Goal: Task Accomplishment & Management: Use online tool/utility

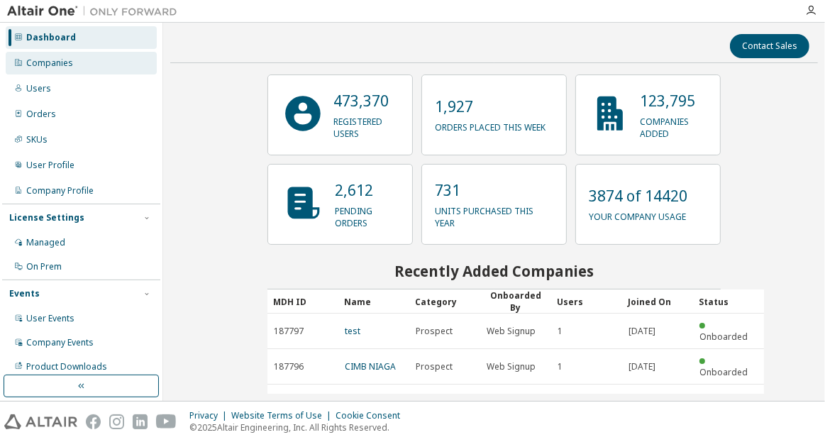
click at [51, 64] on div "Companies" at bounding box center [49, 62] width 47 height 11
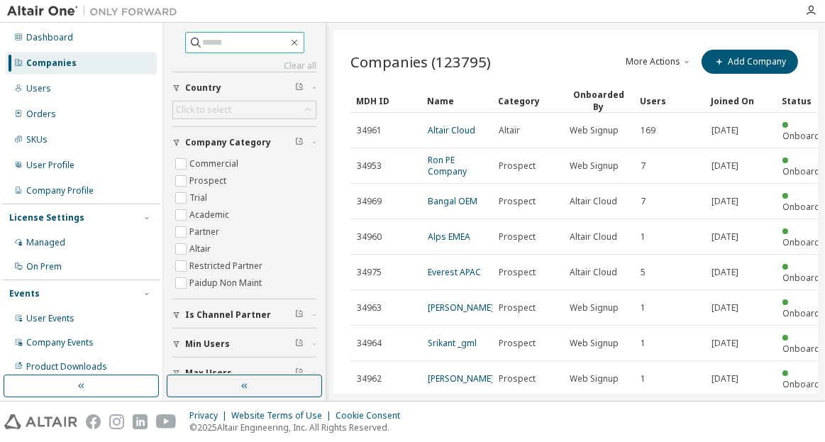
click at [225, 45] on input "text" at bounding box center [245, 42] width 85 height 14
drag, startPoint x: 267, startPoint y: 43, endPoint x: 190, endPoint y: 33, distance: 77.2
click at [176, 28] on div "** Clear all Max Users Min Users Is Channel Partner Company Category Commercial…" at bounding box center [244, 199] width 158 height 348
paste input "**********"
type input "**********"
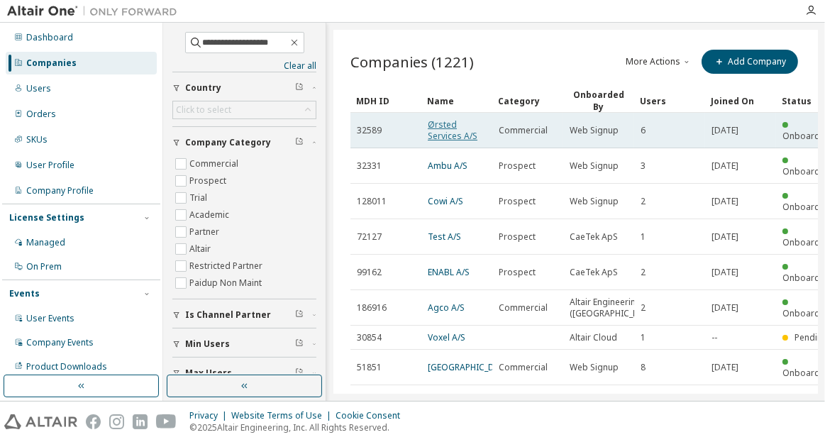
click at [445, 127] on link "Ørsted Services A/S" at bounding box center [452, 129] width 50 height 23
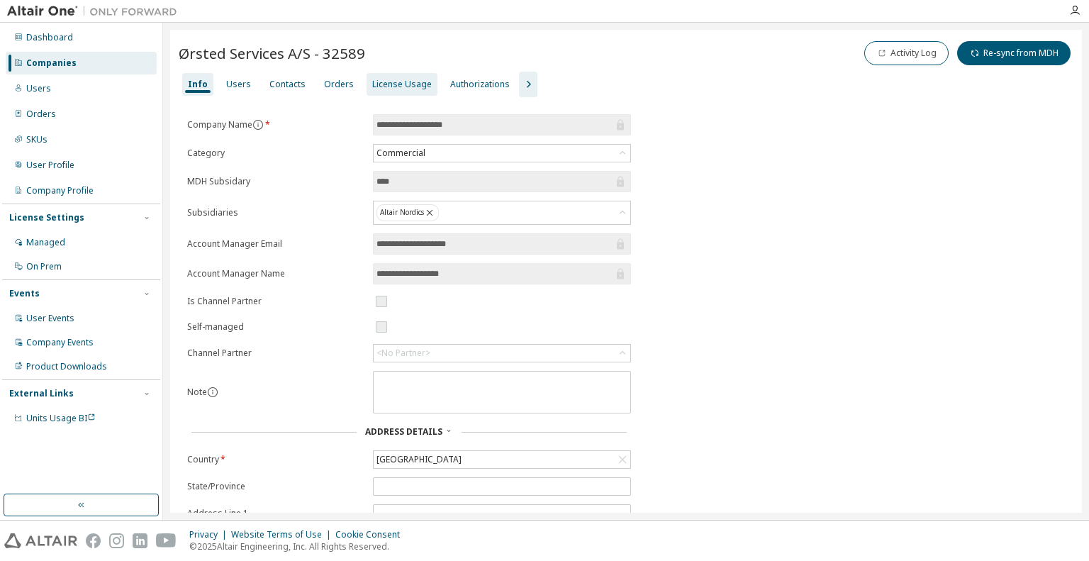
click at [391, 85] on div "License Usage" at bounding box center [402, 84] width 60 height 11
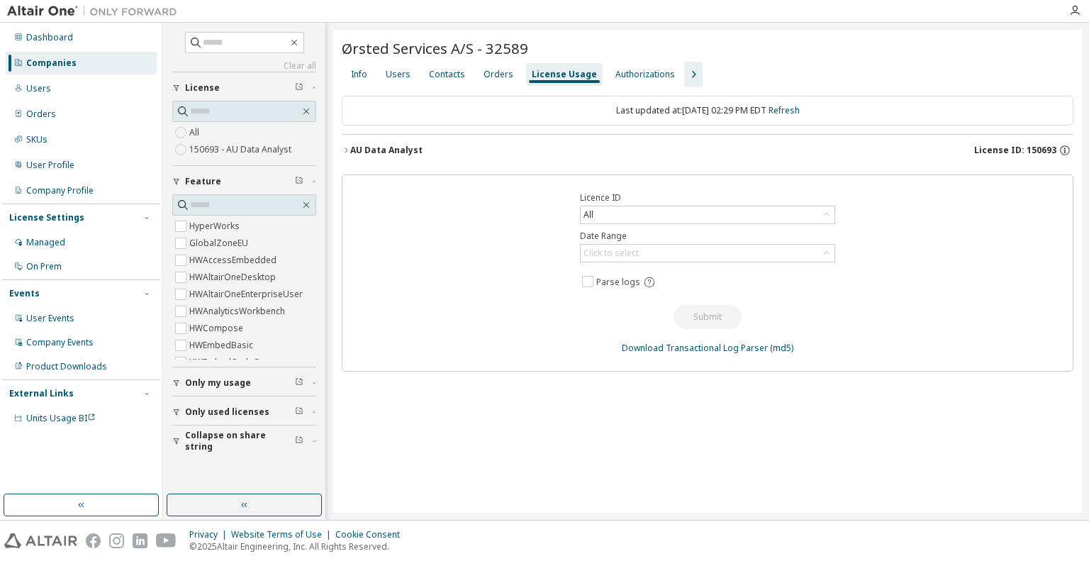
click at [347, 152] on icon "button" at bounding box center [346, 150] width 9 height 9
click at [350, 150] on div "AU Data Analyst" at bounding box center [386, 150] width 72 height 11
click at [345, 152] on icon "button" at bounding box center [346, 150] width 9 height 9
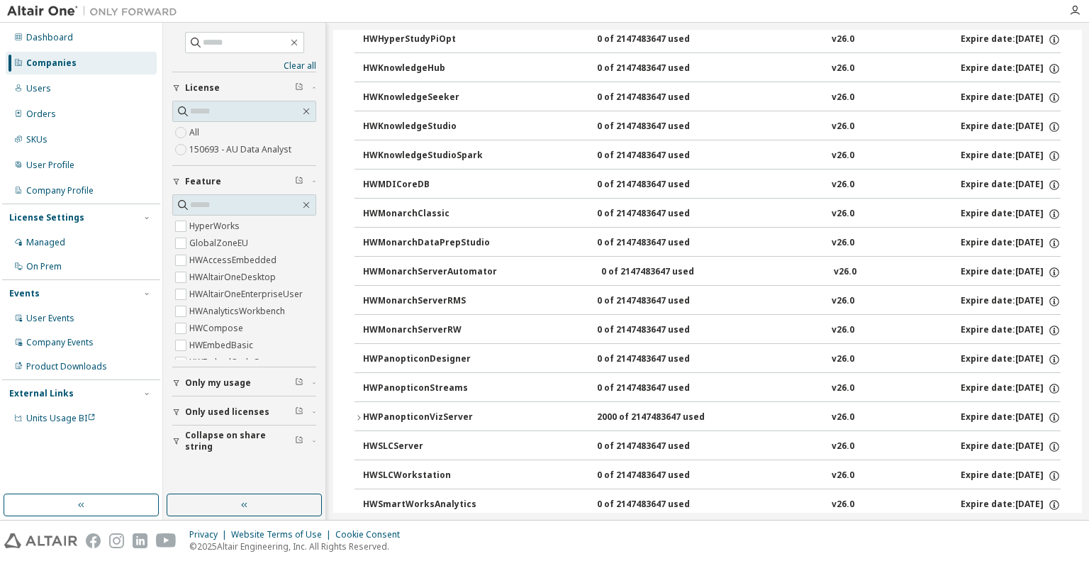
scroll to position [970, 0]
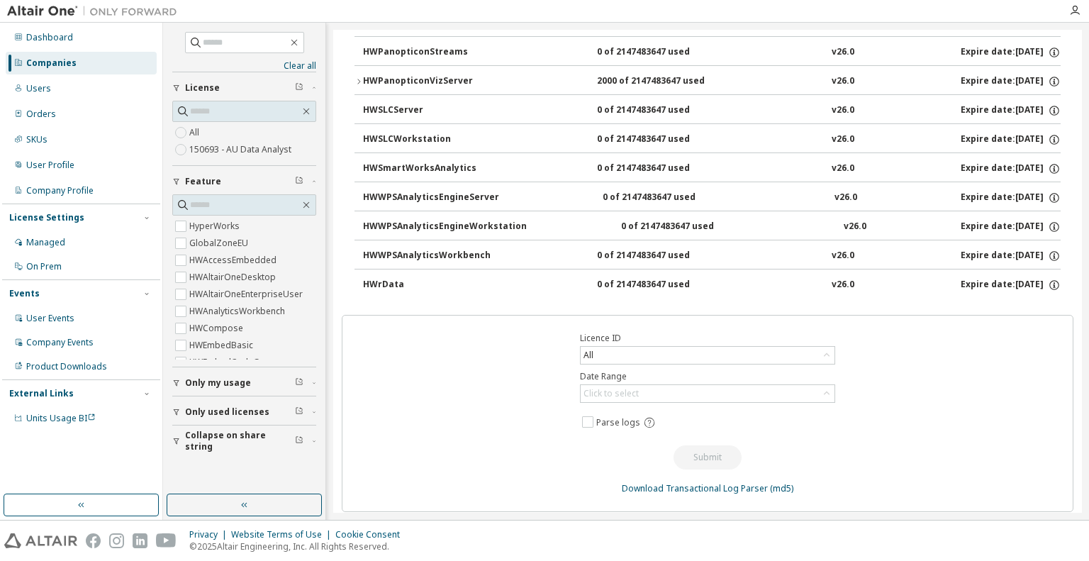
click at [357, 77] on icon "button" at bounding box center [358, 81] width 9 height 9
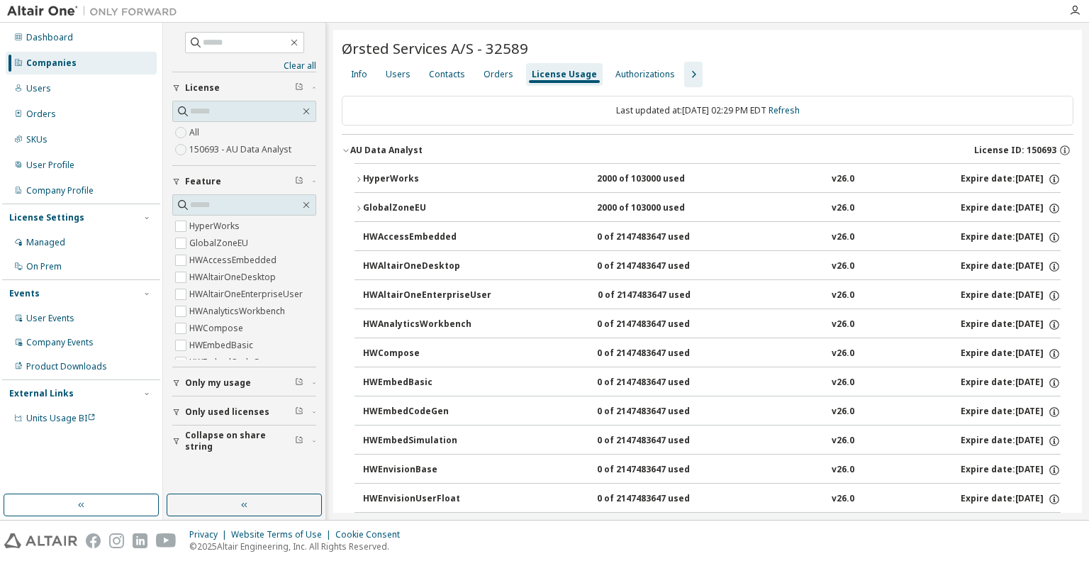
scroll to position [0, 0]
click at [628, 70] on div "Authorizations" at bounding box center [645, 74] width 60 height 11
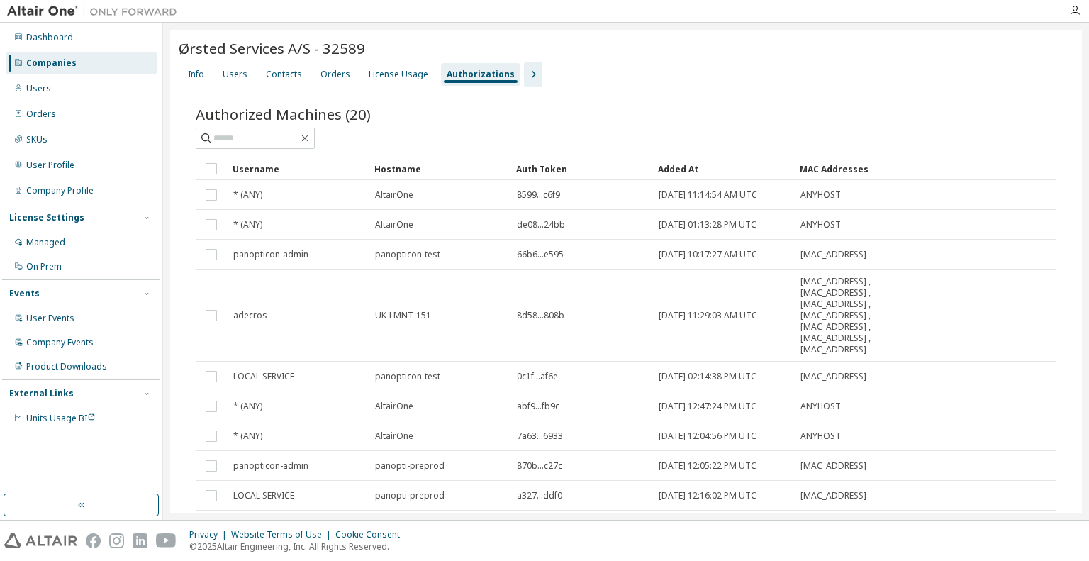
click at [686, 165] on div "Added At" at bounding box center [723, 168] width 130 height 23
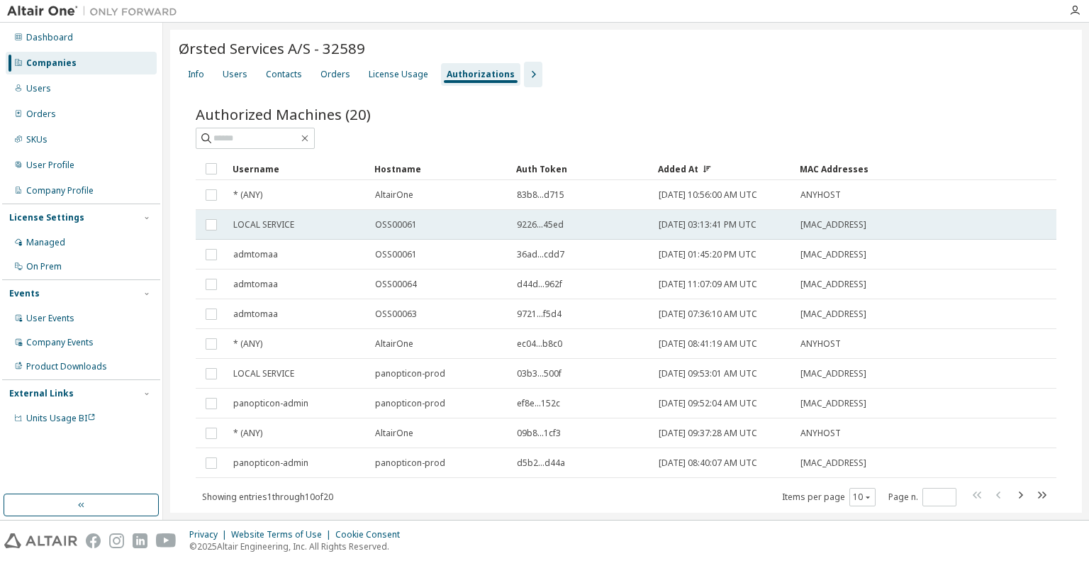
click at [254, 223] on span "LOCAL SERVICE" at bounding box center [263, 224] width 61 height 11
click at [732, 230] on td "[DATE] 03:13:41 PM UTC" at bounding box center [723, 225] width 142 height 30
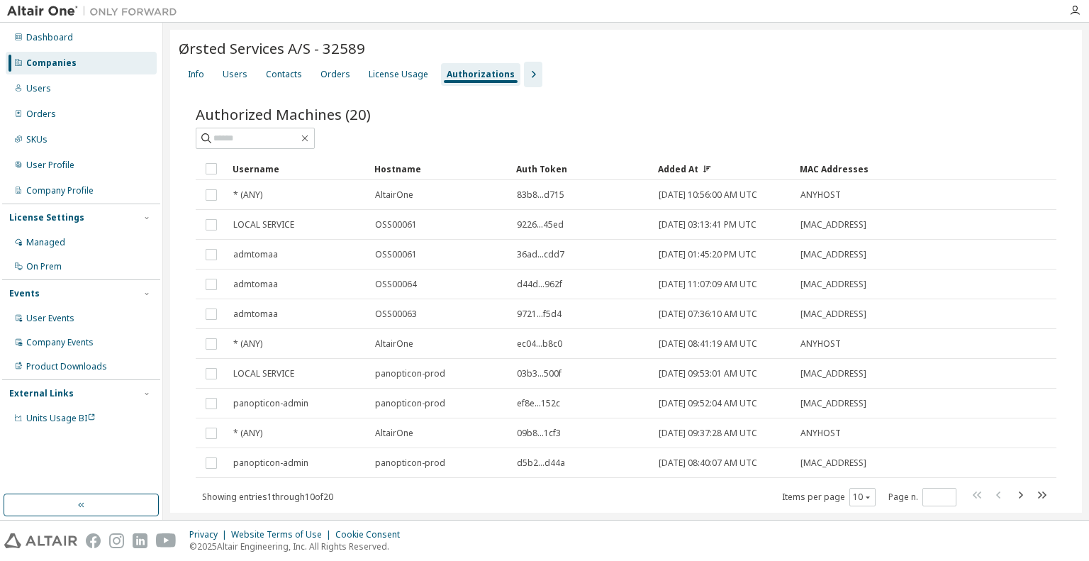
click at [525, 77] on icon "button" at bounding box center [533, 74] width 17 height 17
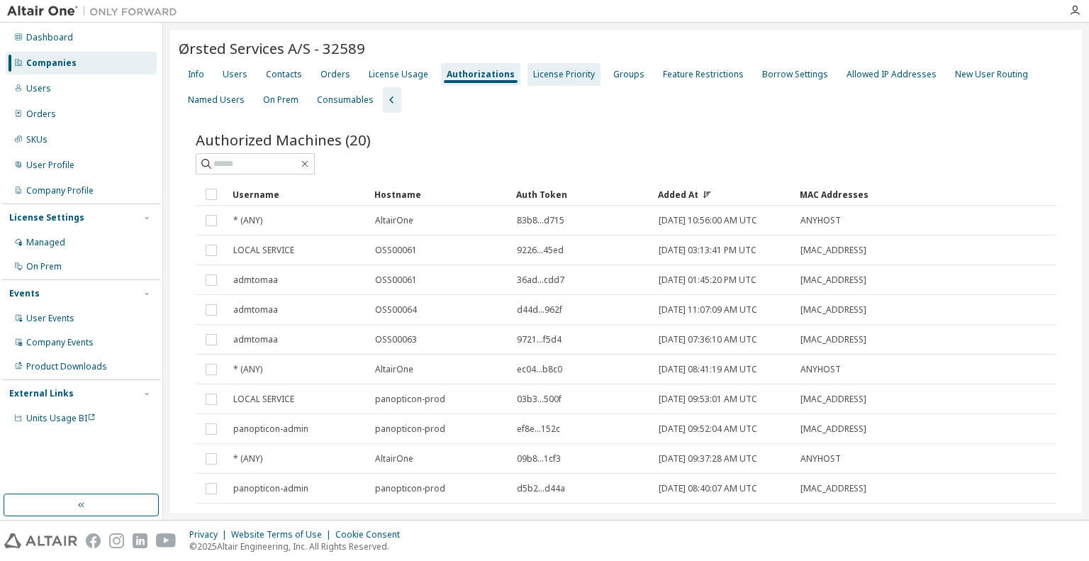
click at [551, 77] on div "License Priority" at bounding box center [564, 74] width 62 height 11
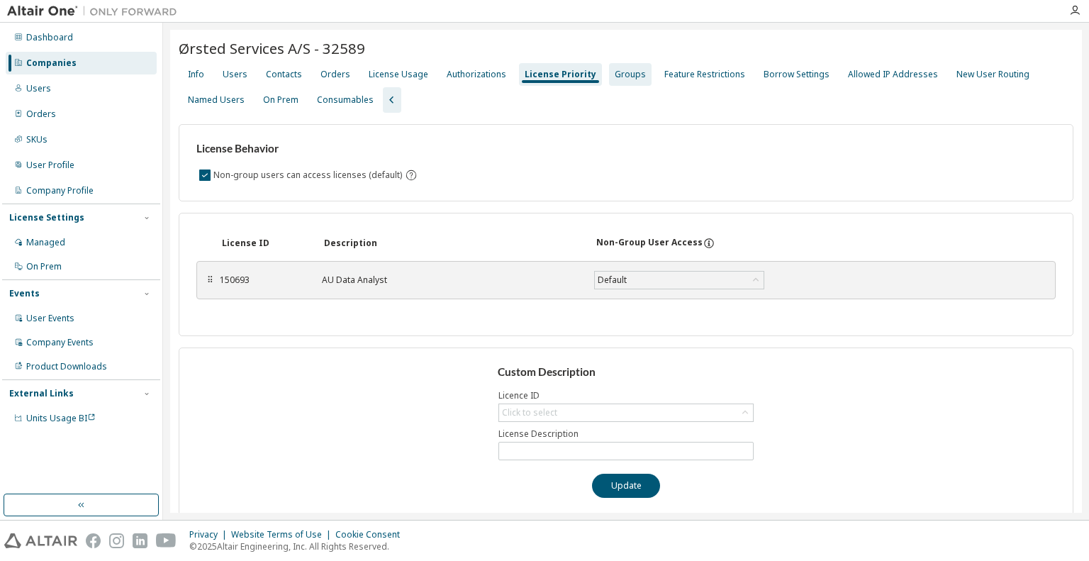
click at [615, 72] on div "Groups" at bounding box center [630, 74] width 31 height 11
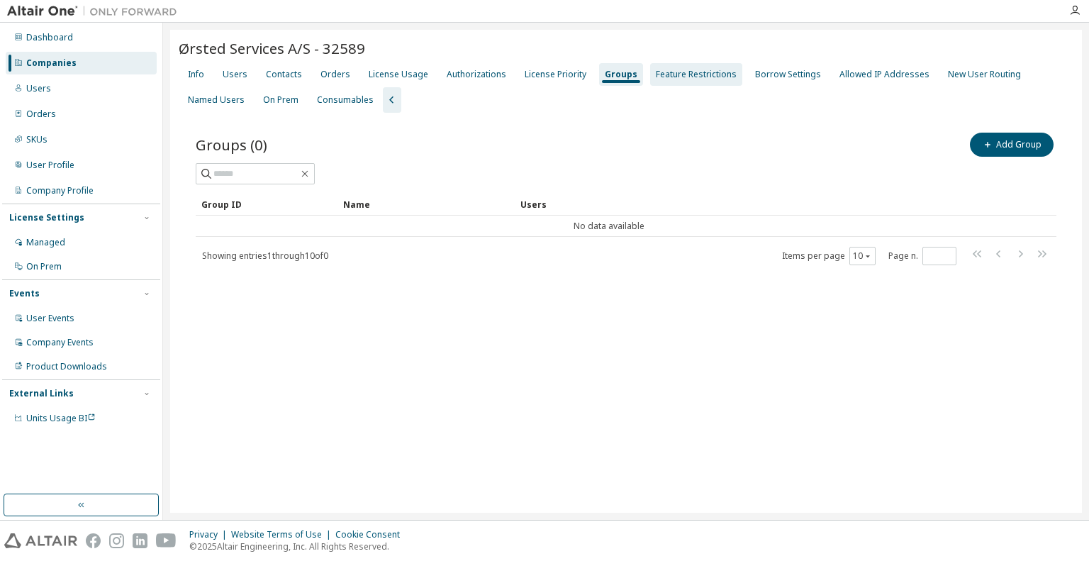
click at [678, 79] on div "Feature Restrictions" at bounding box center [696, 74] width 81 height 11
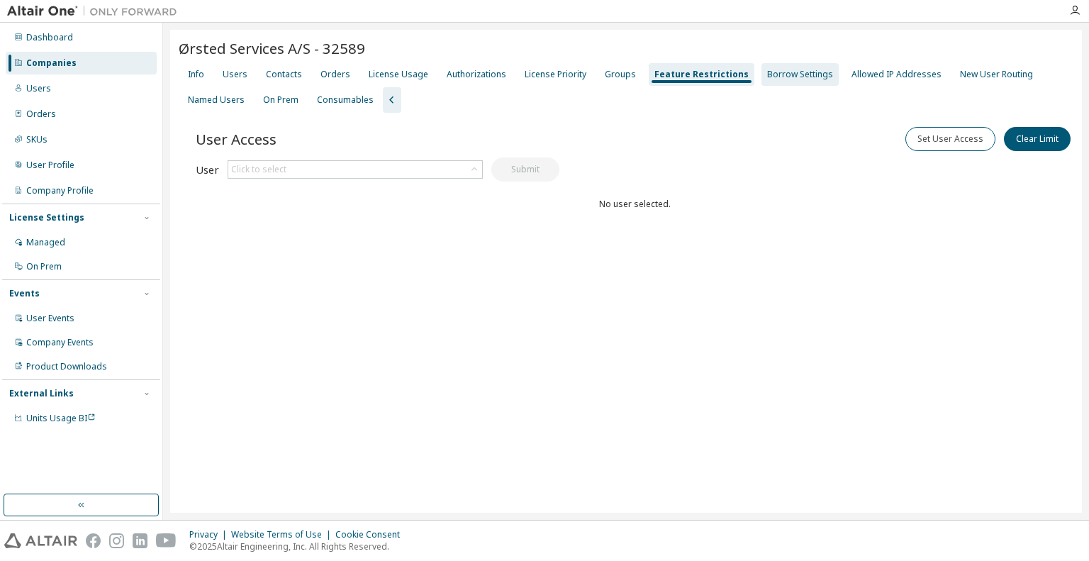
click at [769, 71] on div "Borrow Settings" at bounding box center [800, 74] width 66 height 11
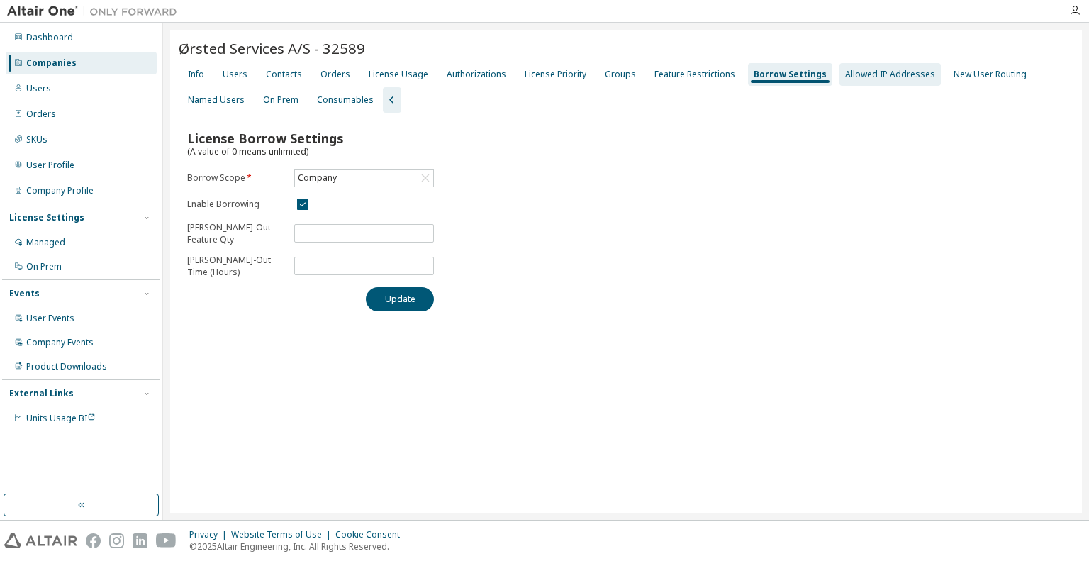
click at [824, 77] on div "Allowed IP Addresses" at bounding box center [890, 74] width 90 height 11
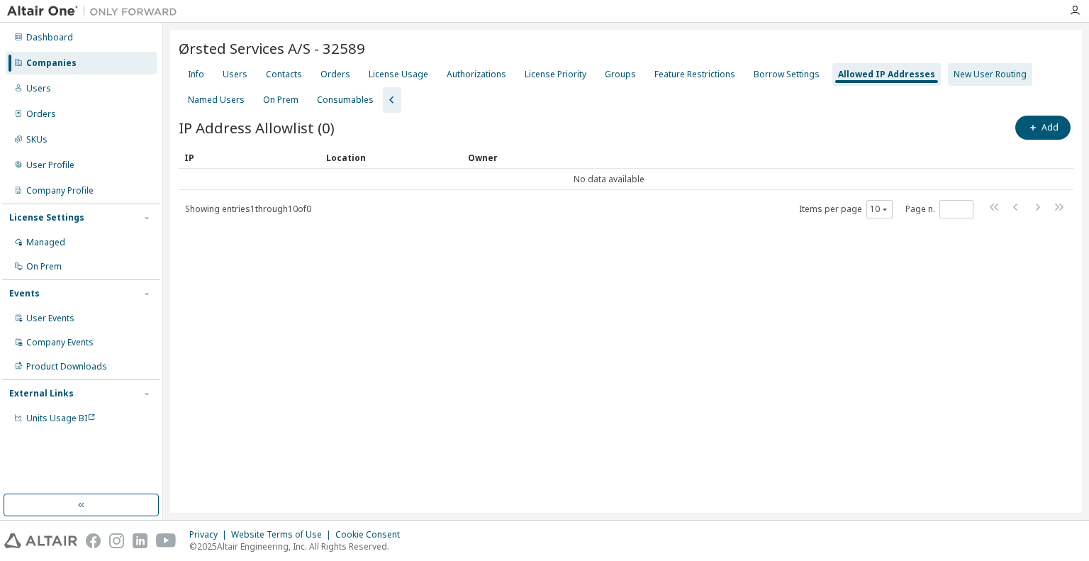
click at [824, 76] on div "New User Routing" at bounding box center [990, 74] width 73 height 11
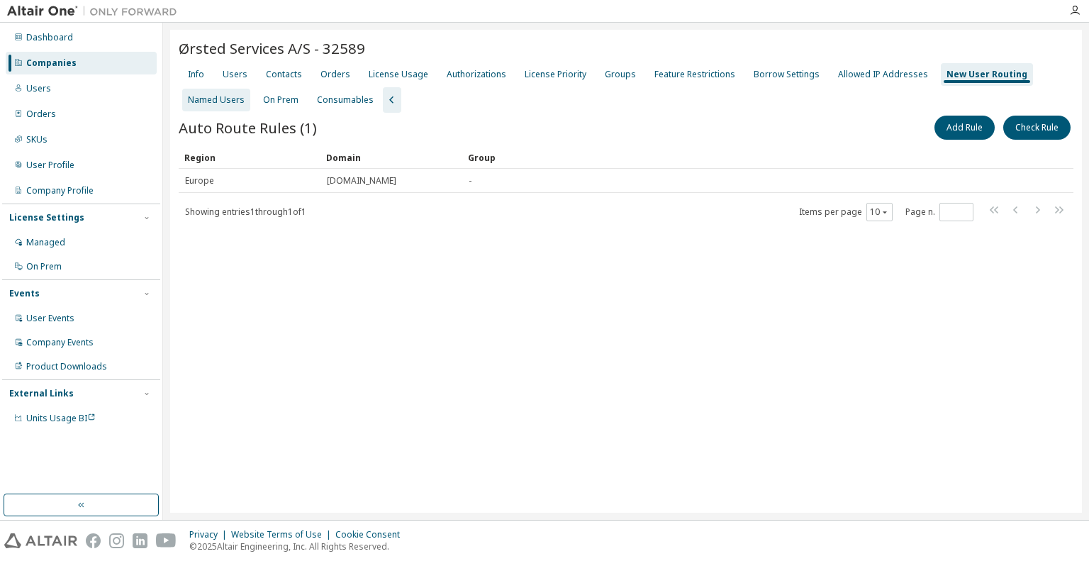
click at [221, 96] on div "Named Users" at bounding box center [216, 99] width 57 height 11
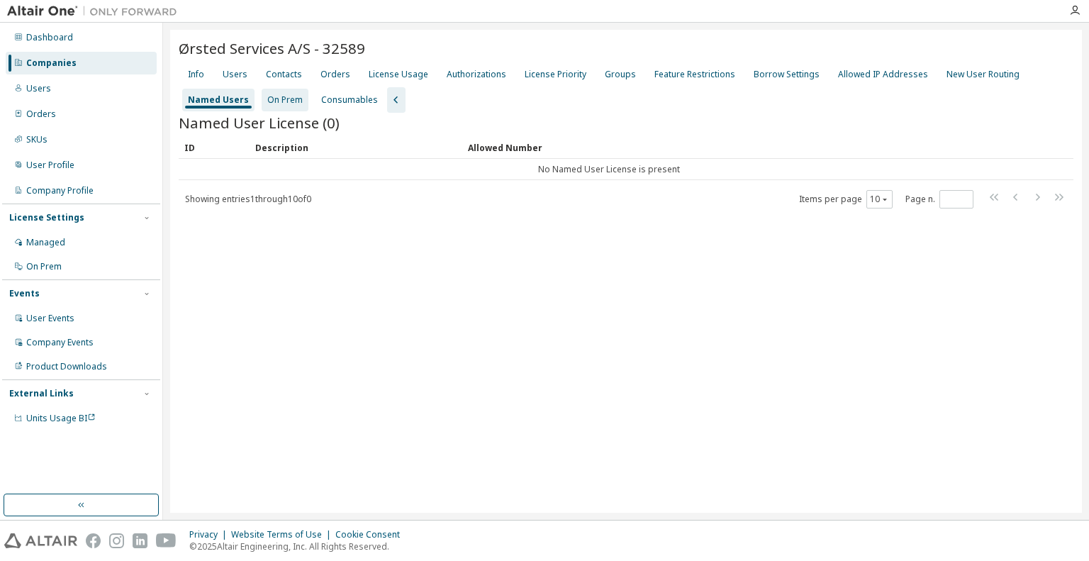
click at [274, 96] on div "On Prem" at bounding box center [284, 99] width 35 height 11
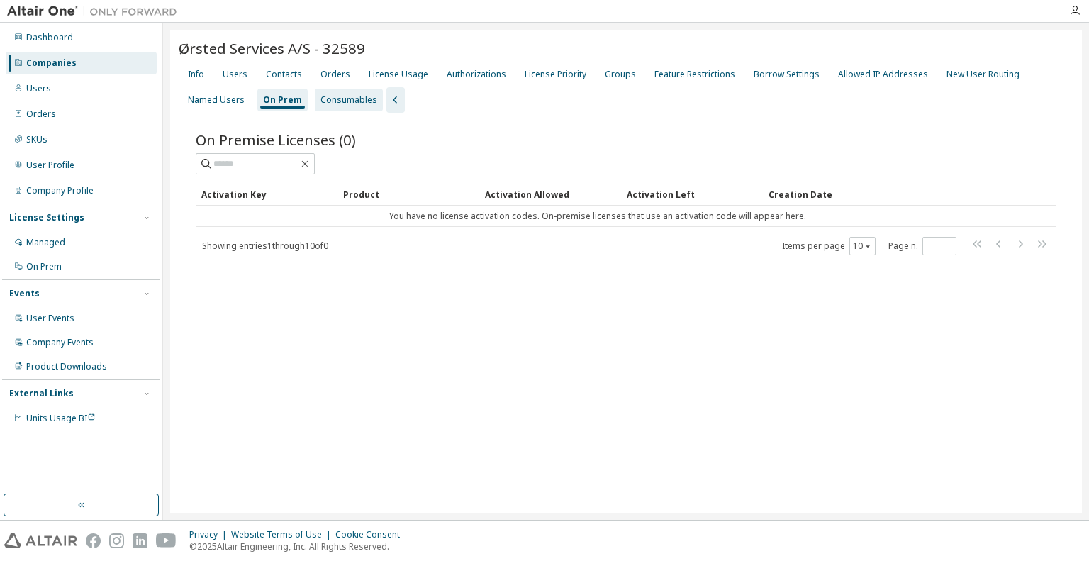
click at [340, 99] on div "Consumables" at bounding box center [348, 99] width 57 height 11
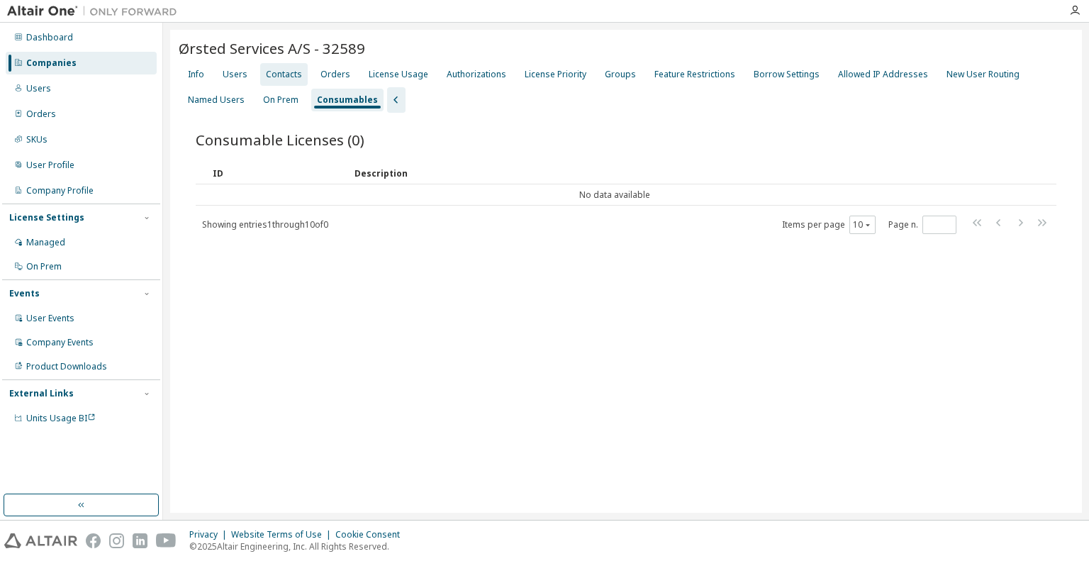
click at [289, 77] on div "Contacts" at bounding box center [284, 74] width 36 height 11
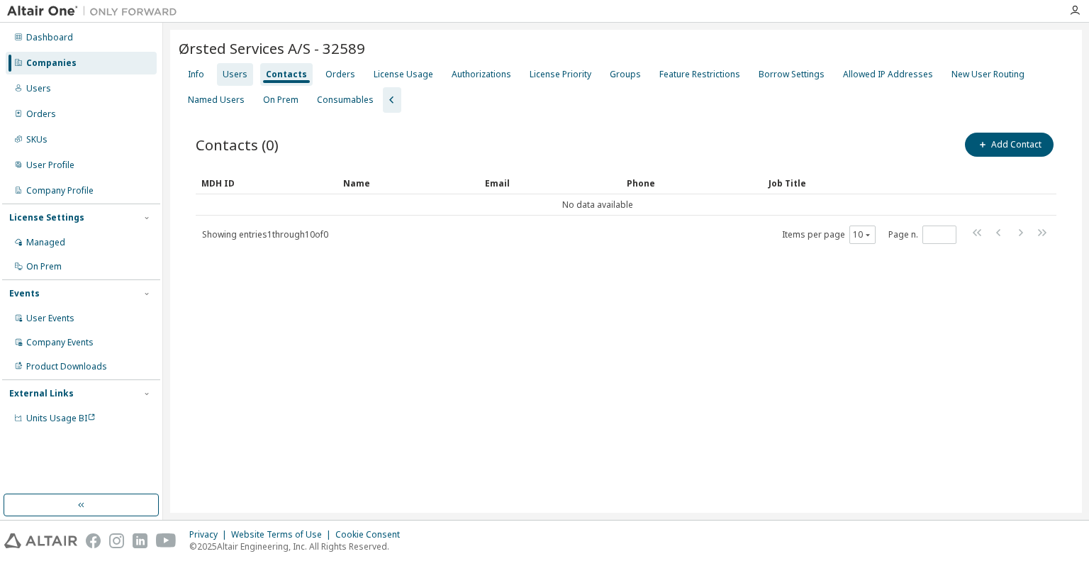
click at [244, 70] on div "Users" at bounding box center [235, 74] width 25 height 11
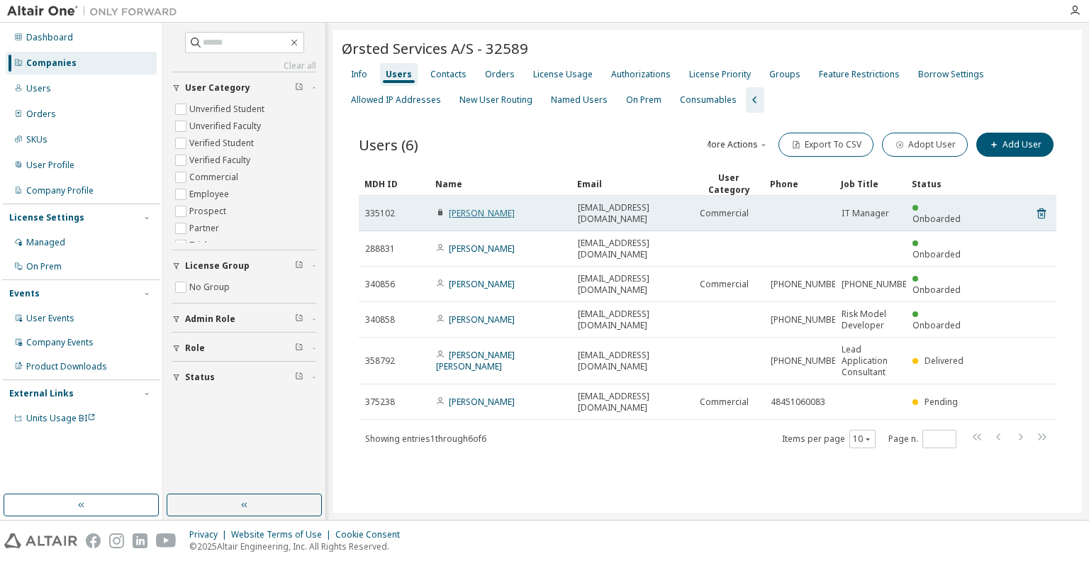
click at [473, 207] on link "[PERSON_NAME]" at bounding box center [482, 213] width 66 height 12
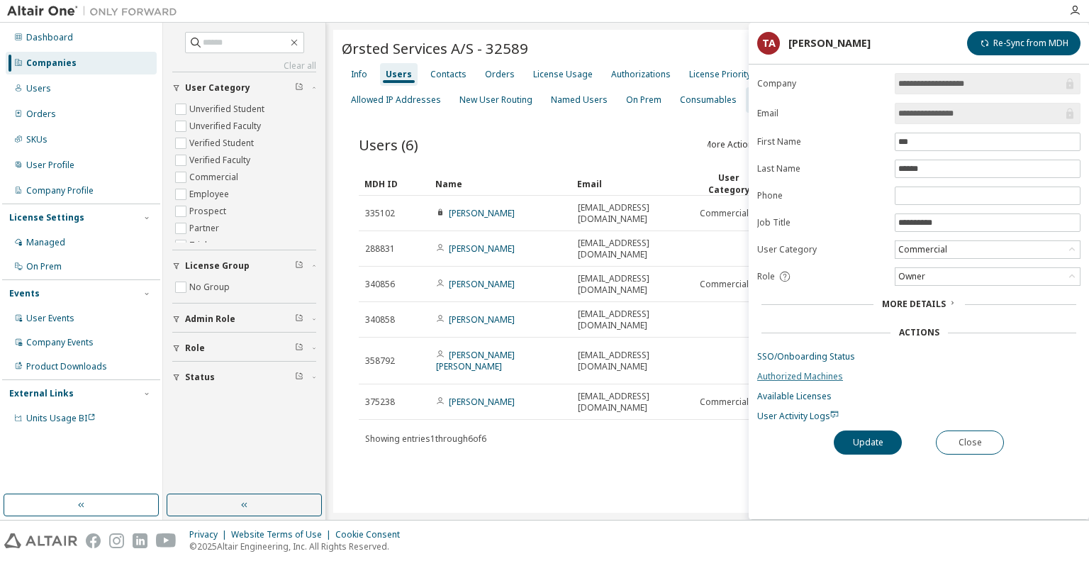
click at [797, 376] on link "Authorized Machines" at bounding box center [918, 376] width 323 height 11
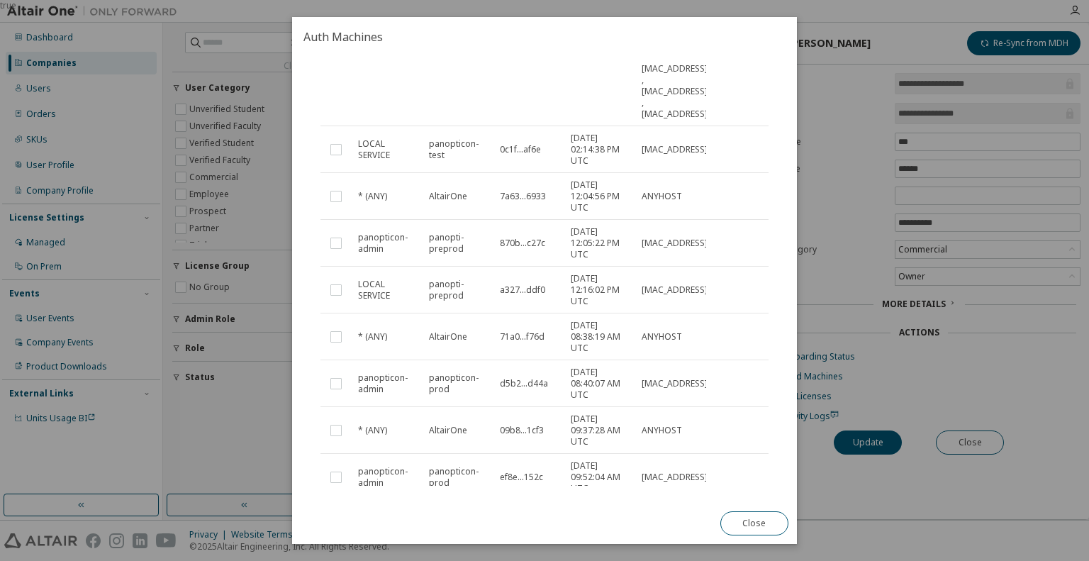
scroll to position [318, 0]
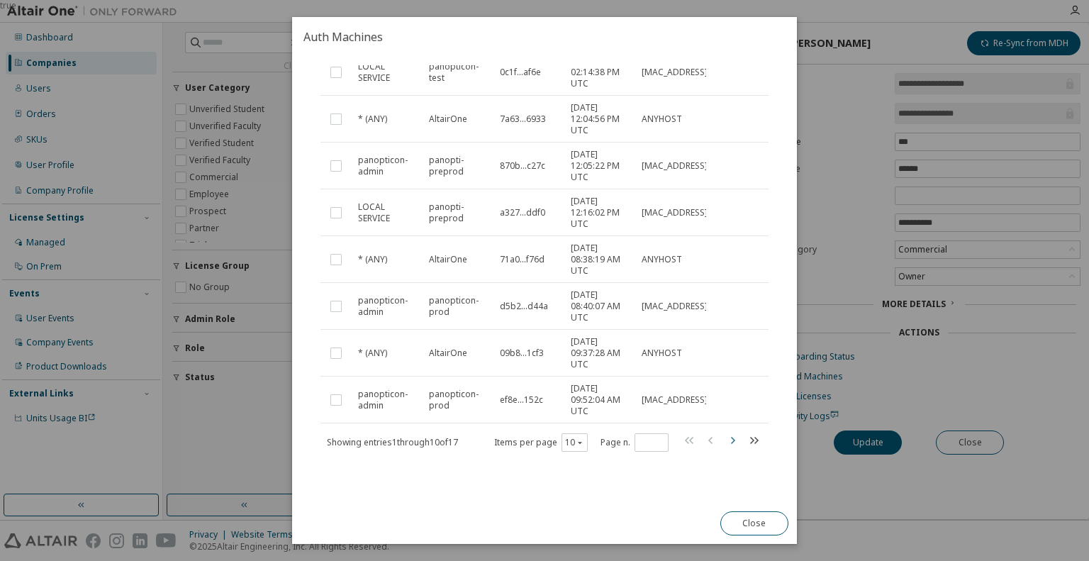
click at [731, 437] on icon "button" at bounding box center [733, 440] width 4 height 7
type input "*"
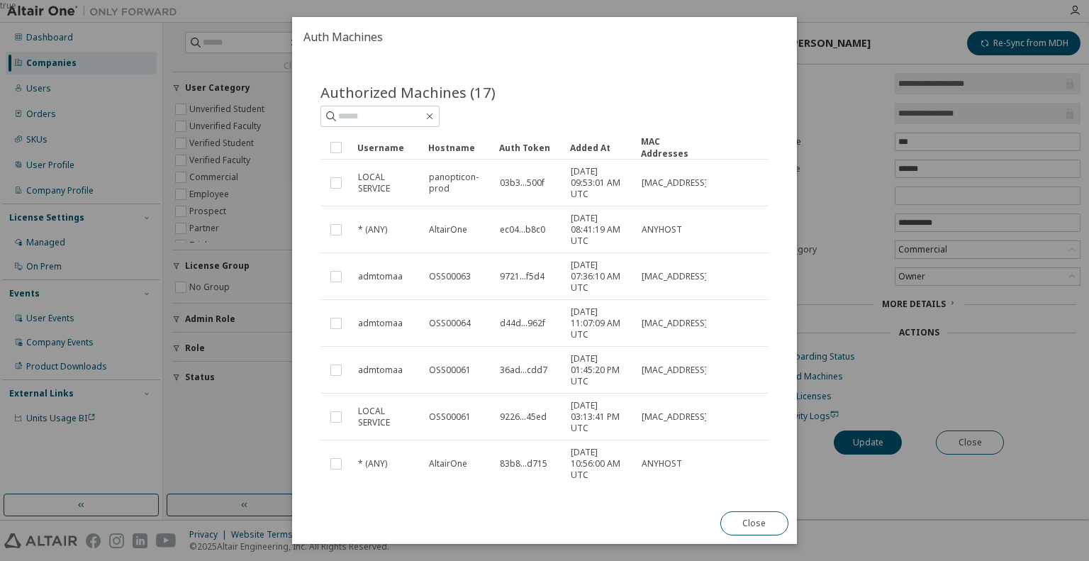
click at [587, 145] on div "Added At" at bounding box center [600, 147] width 60 height 23
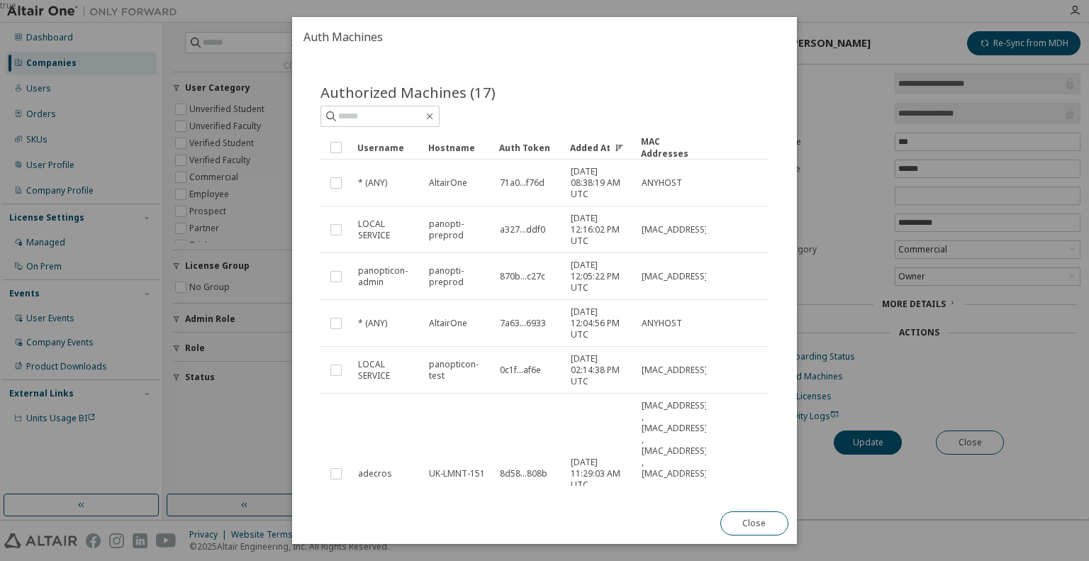
click at [588, 144] on div "Added At" at bounding box center [600, 147] width 60 height 23
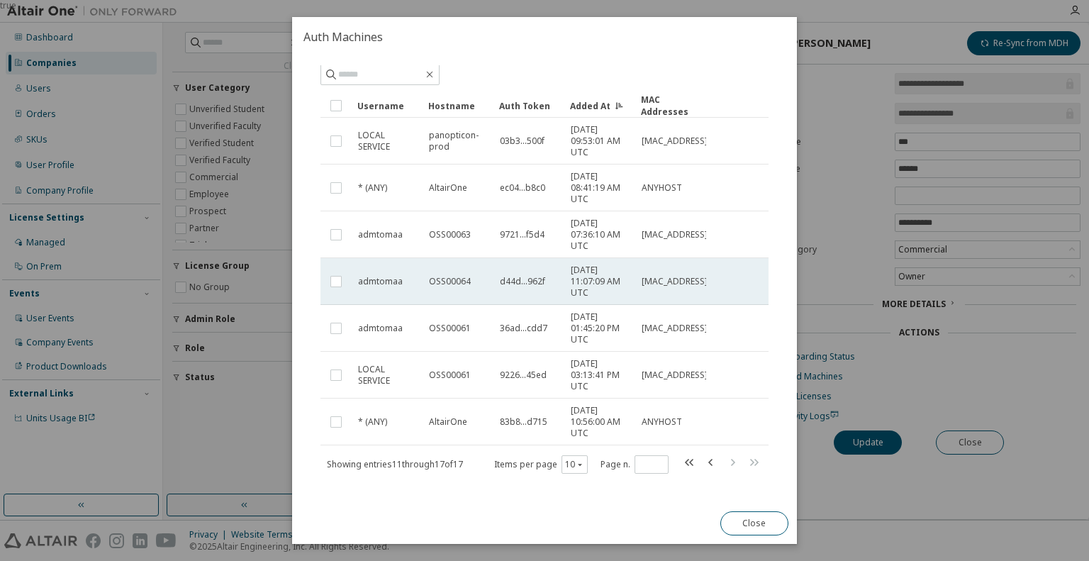
scroll to position [64, 0]
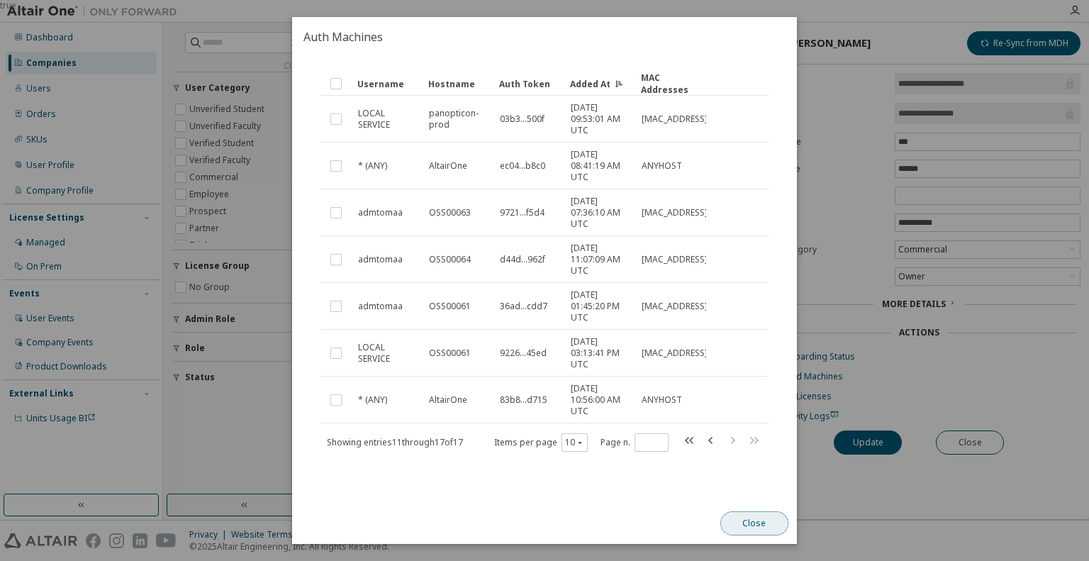
click at [736, 441] on button "Close" at bounding box center [754, 523] width 68 height 24
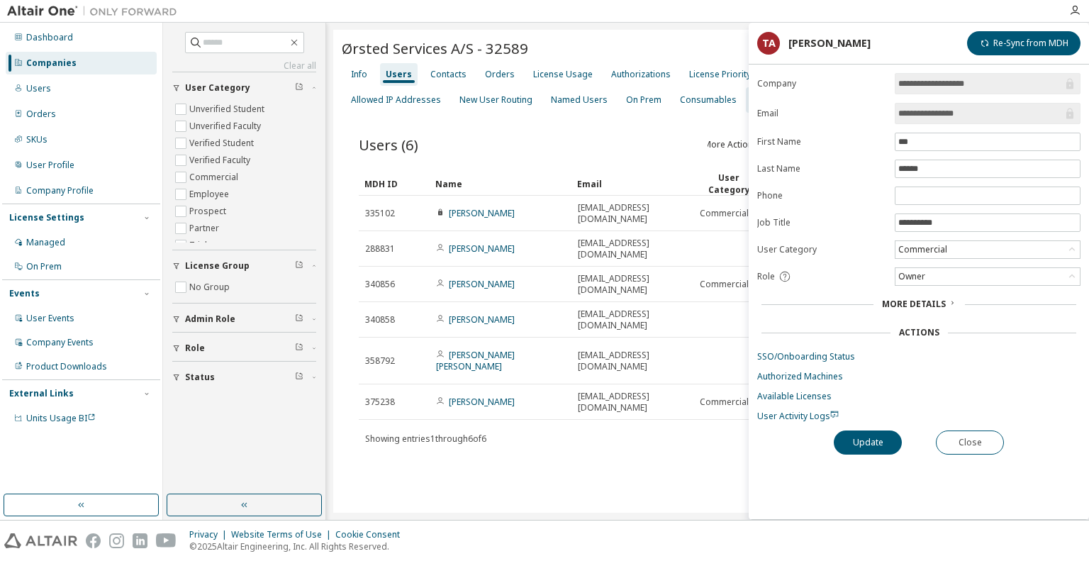
click at [736, 441] on div "Privacy Website Terms of Use Cookie Consent © 2025 Altair Engineering, Inc. All…" at bounding box center [544, 540] width 1089 height 40
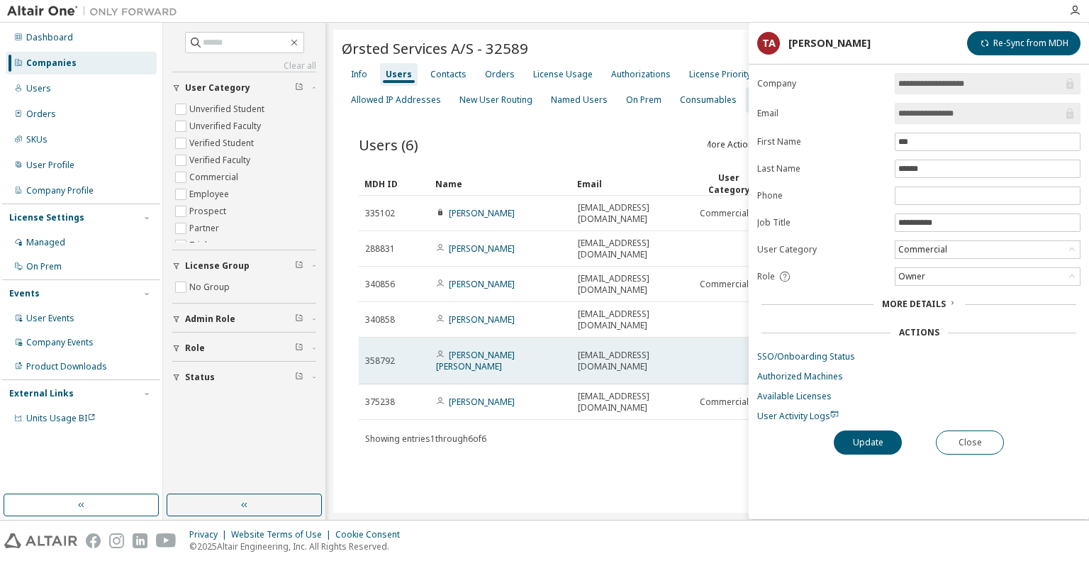
click at [598, 350] on span "[EMAIL_ADDRESS][DOMAIN_NAME]" at bounding box center [632, 361] width 109 height 23
click at [605, 337] on td "[EMAIL_ADDRESS][DOMAIN_NAME]" at bounding box center [632, 360] width 122 height 47
click at [462, 349] on link "[PERSON_NAME] [PERSON_NAME]" at bounding box center [475, 360] width 79 height 23
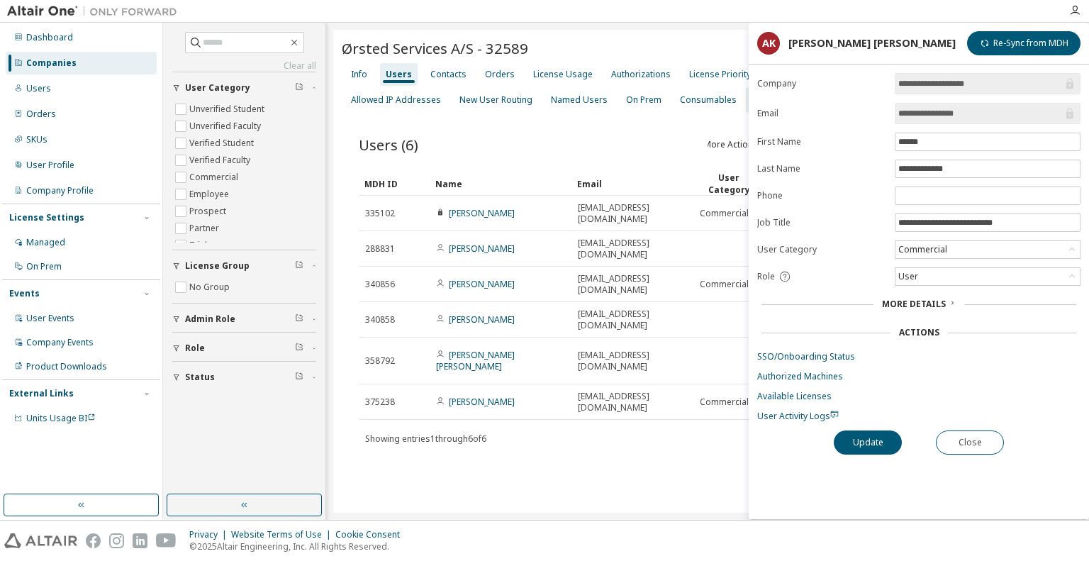
click at [790, 375] on link "Authorized Machines" at bounding box center [918, 376] width 323 height 11
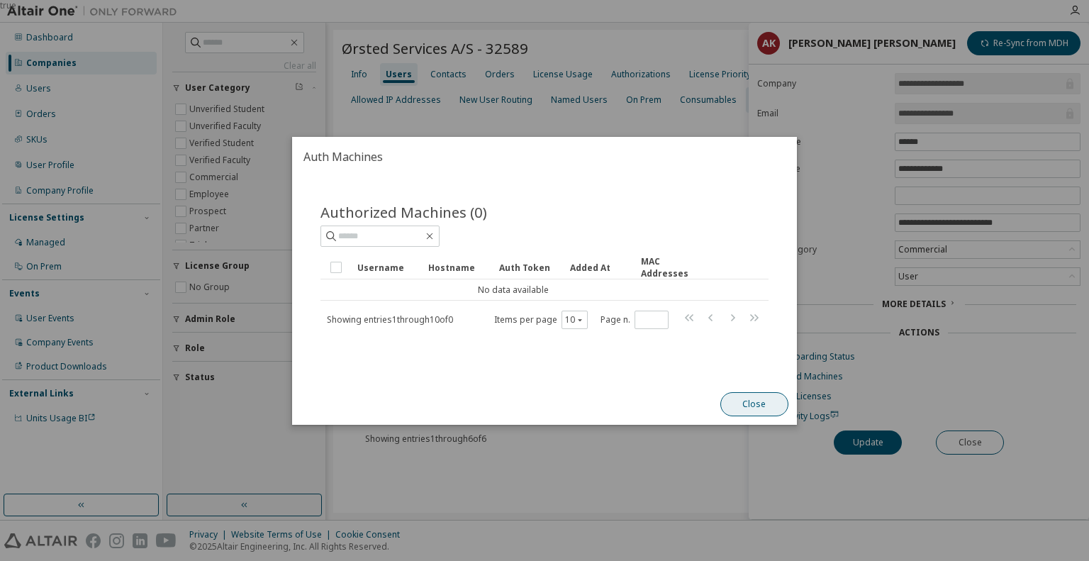
click at [744, 396] on button "Close" at bounding box center [754, 404] width 68 height 24
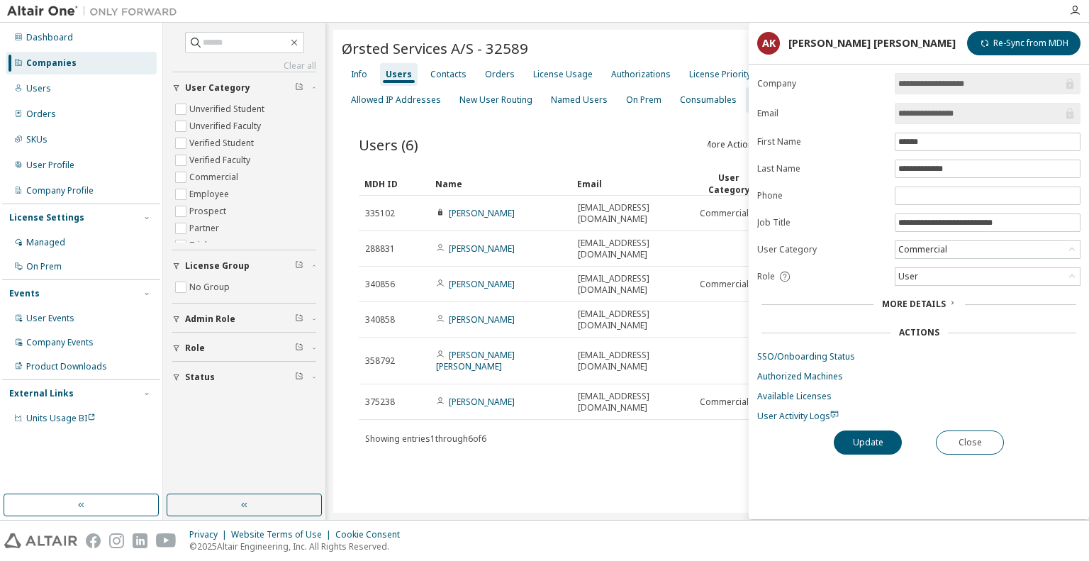
click at [519, 441] on div "Ørsted Services A/S - 32589 Clear Load Save Save As Field Operator Value Select…" at bounding box center [707, 271] width 749 height 483
click at [548, 79] on div "License Usage" at bounding box center [562, 74] width 71 height 23
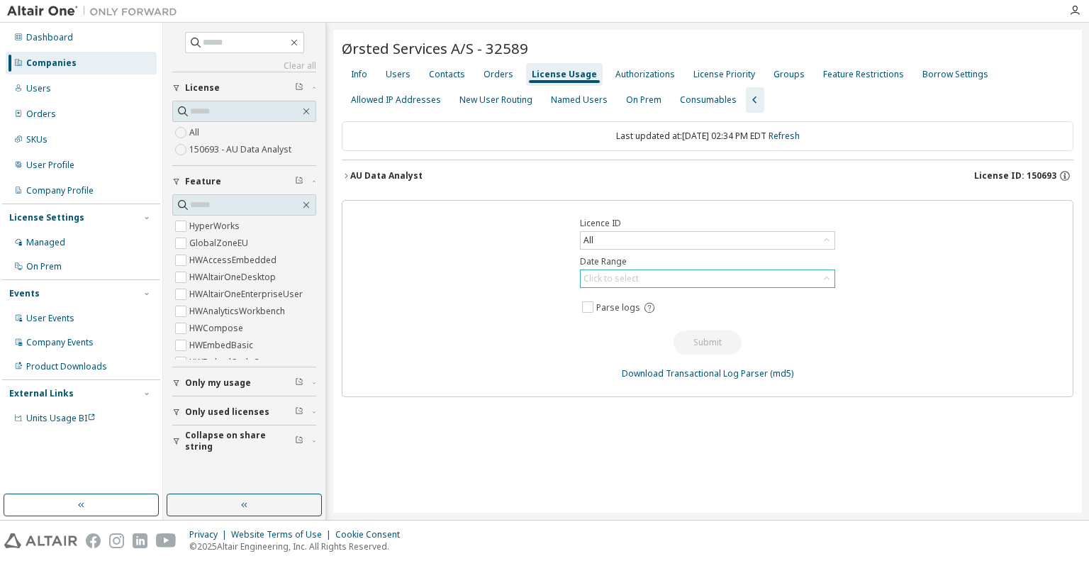
click at [824, 275] on icon at bounding box center [827, 279] width 14 height 14
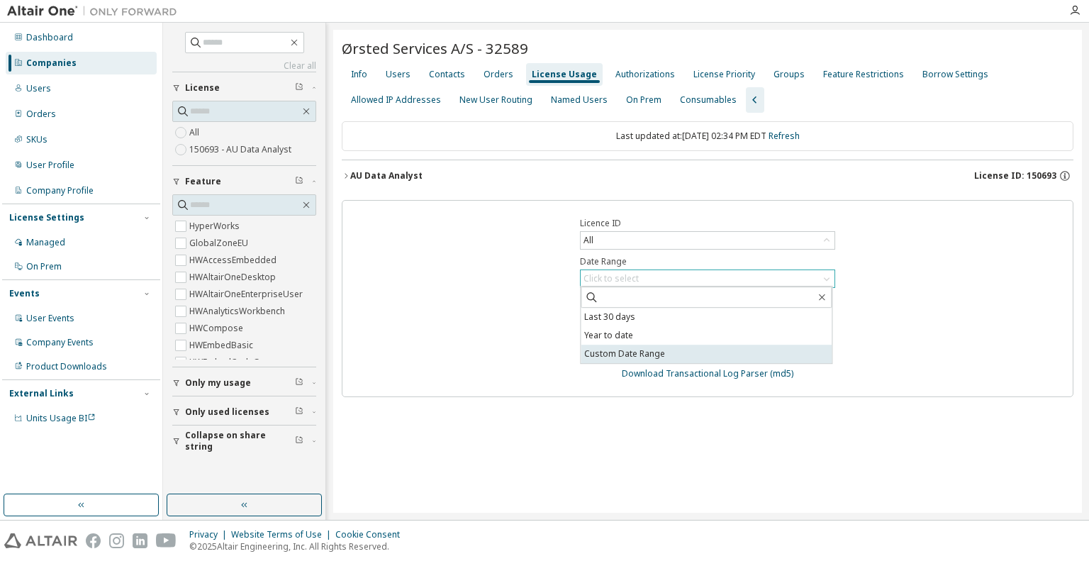
click at [603, 355] on li "Custom Date Range" at bounding box center [706, 354] width 251 height 18
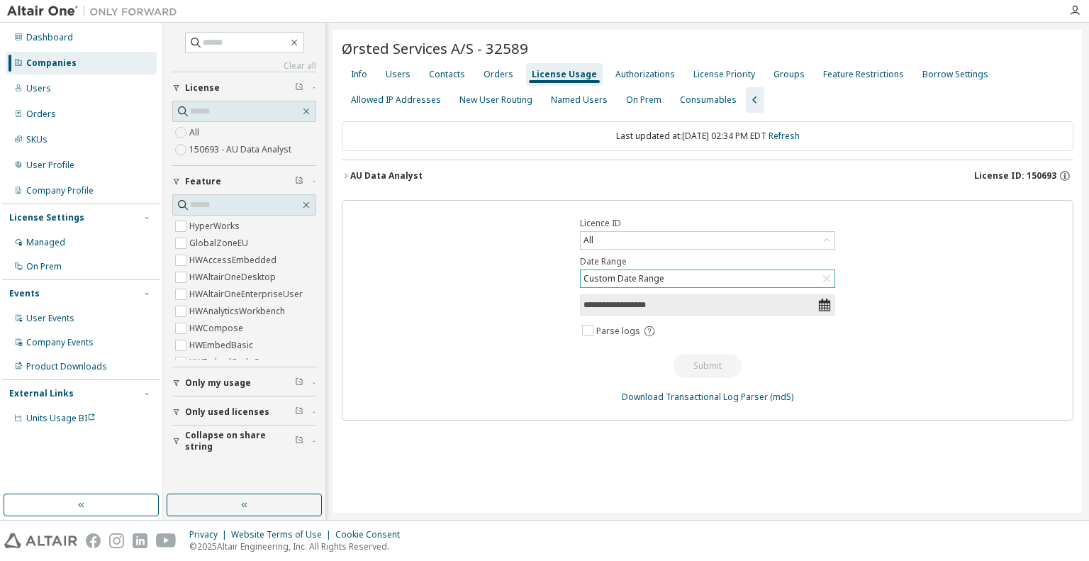
click at [824, 302] on icon at bounding box center [824, 305] width 14 height 14
click at [822, 303] on icon at bounding box center [824, 304] width 11 height 13
click at [620, 306] on input "**********" at bounding box center [700, 305] width 234 height 14
select select "*"
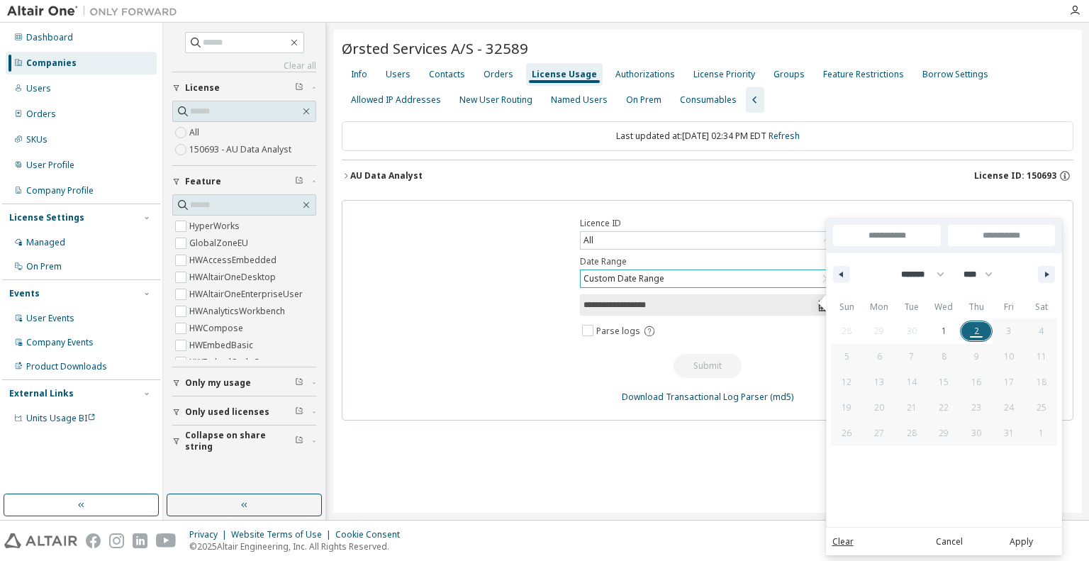
click at [620, 306] on input "**********" at bounding box center [700, 305] width 234 height 14
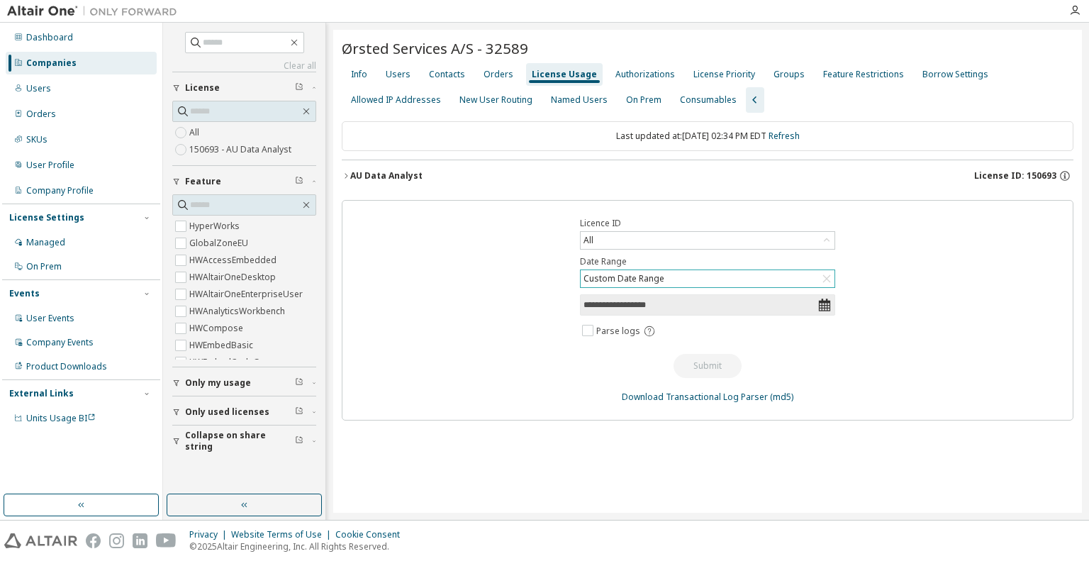
click at [620, 306] on input "**********" at bounding box center [700, 305] width 234 height 14
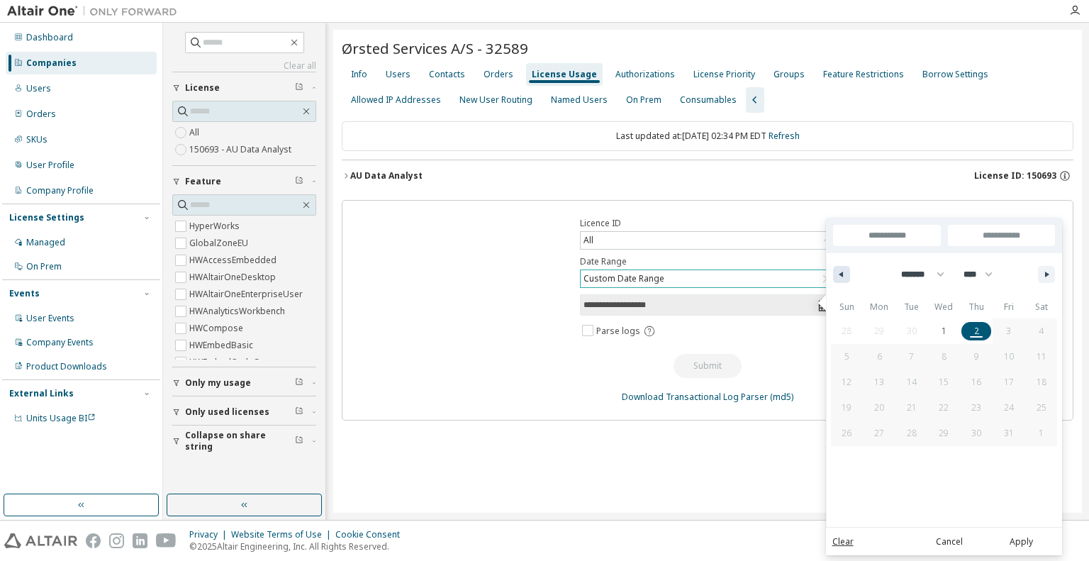
click at [824, 275] on button "button" at bounding box center [841, 274] width 17 height 17
select select "*"
click at [824, 407] on span "25" at bounding box center [976, 408] width 10 height 26
type input "*"
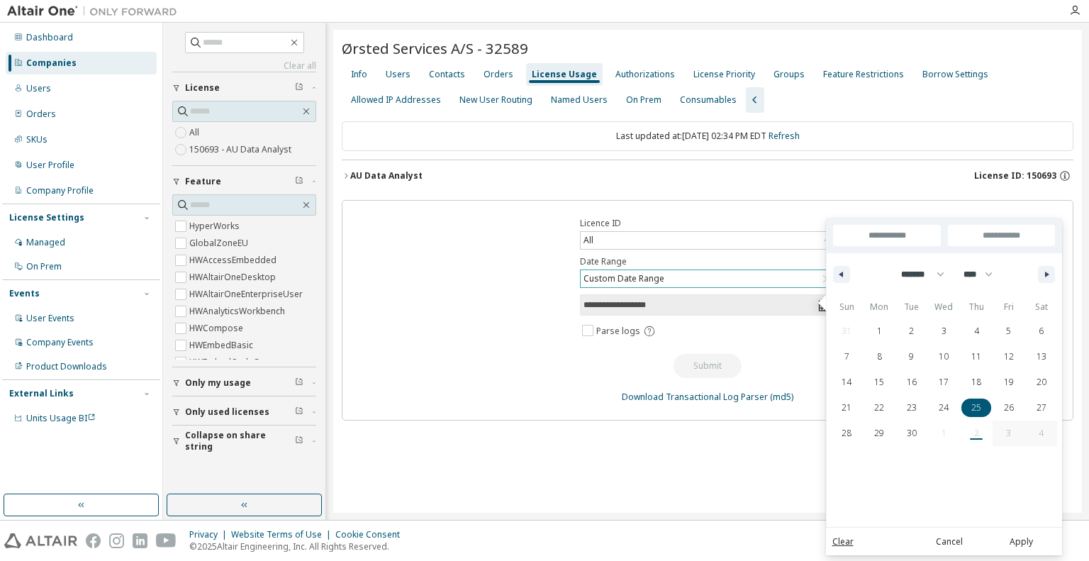
type input "**********"
click at [824, 233] on input "**********" at bounding box center [1001, 235] width 107 height 21
click at [824, 404] on span "25" at bounding box center [976, 408] width 10 height 26
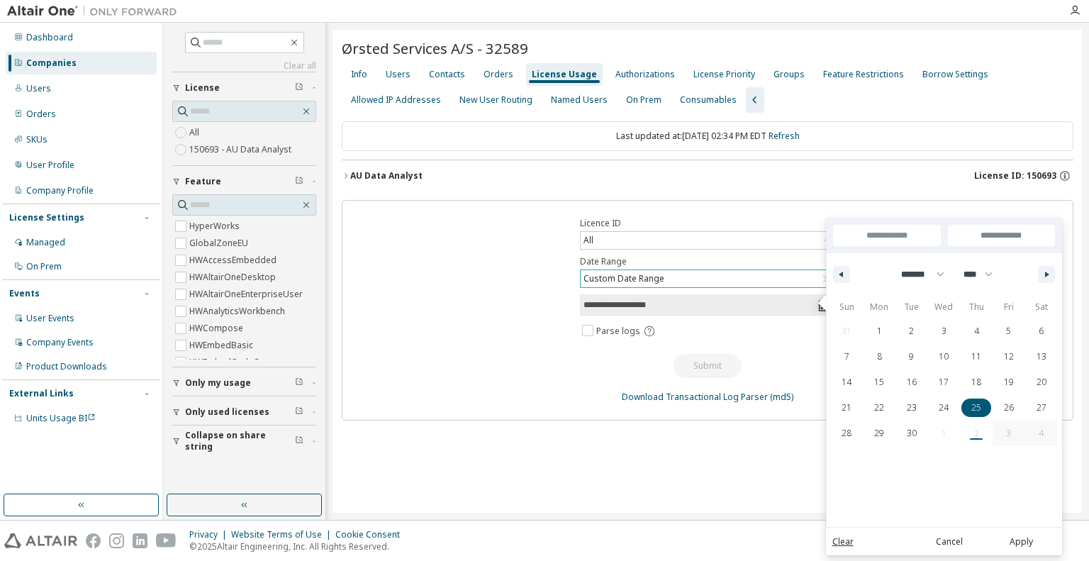
click at [780, 441] on div "**********" at bounding box center [707, 271] width 749 height 483
click at [774, 332] on span "Parse logs" at bounding box center [706, 331] width 255 height 18
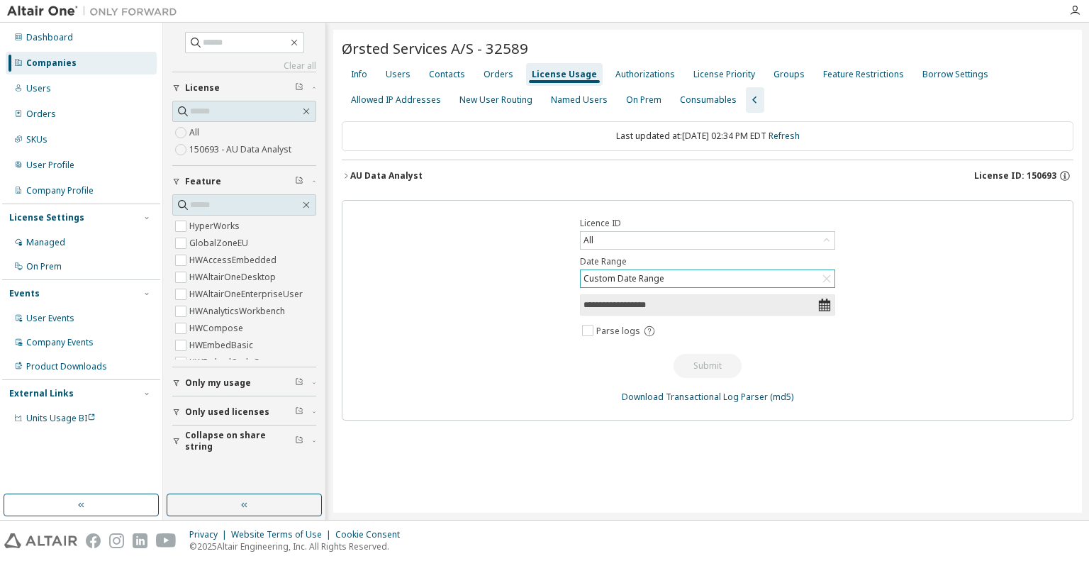
click at [796, 275] on div "Custom Date Range" at bounding box center [708, 278] width 254 height 17
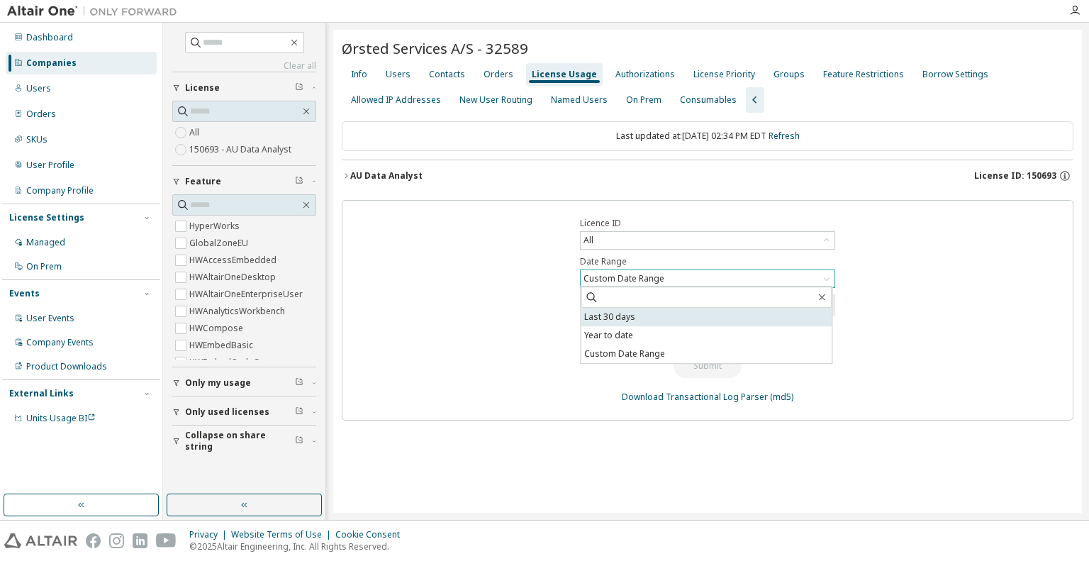
click at [627, 314] on li "Last 30 days" at bounding box center [706, 317] width 251 height 18
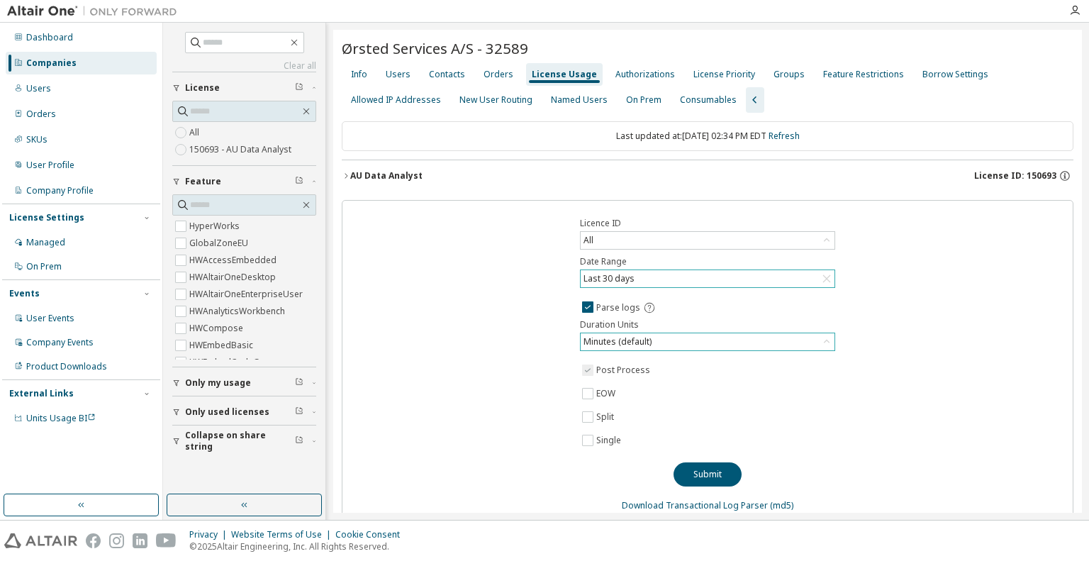
click at [745, 337] on div "Minutes (default)" at bounding box center [708, 341] width 254 height 17
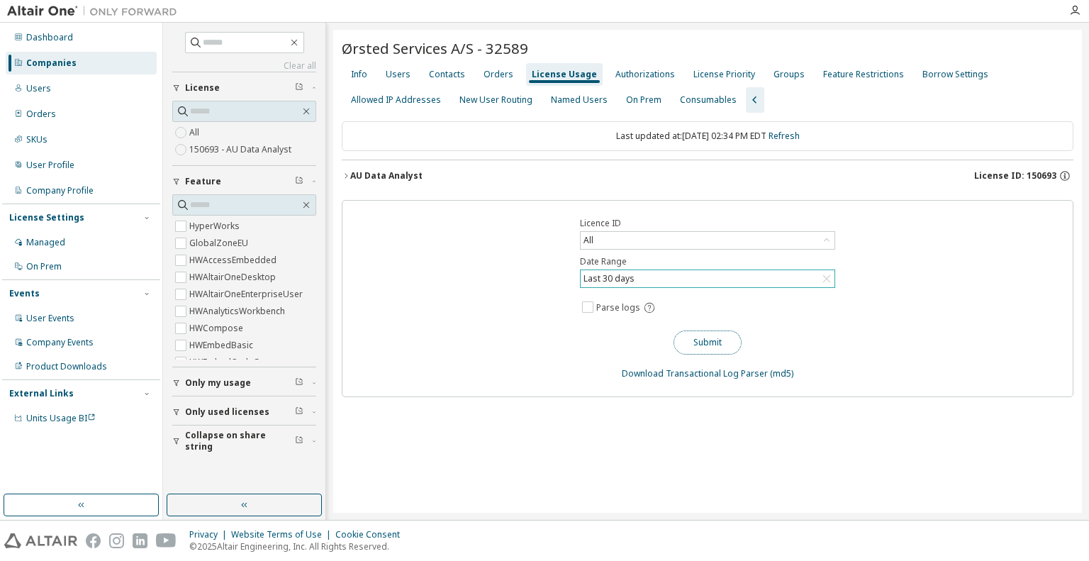
click at [710, 335] on button "Submit" at bounding box center [708, 342] width 68 height 24
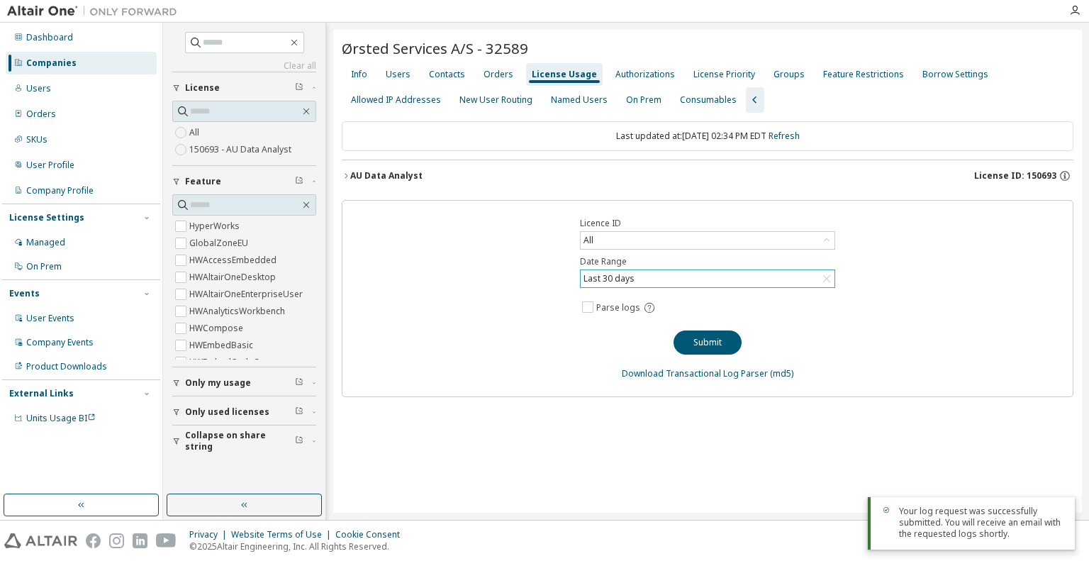
click at [824, 441] on div "Your log request was successfully submitted. You will receive an email with the…" at bounding box center [981, 522] width 164 height 34
click at [810, 441] on div "Ørsted Services A/S - 32589 Clear Load Save Save As Field Operator Value Select…" at bounding box center [707, 271] width 749 height 483
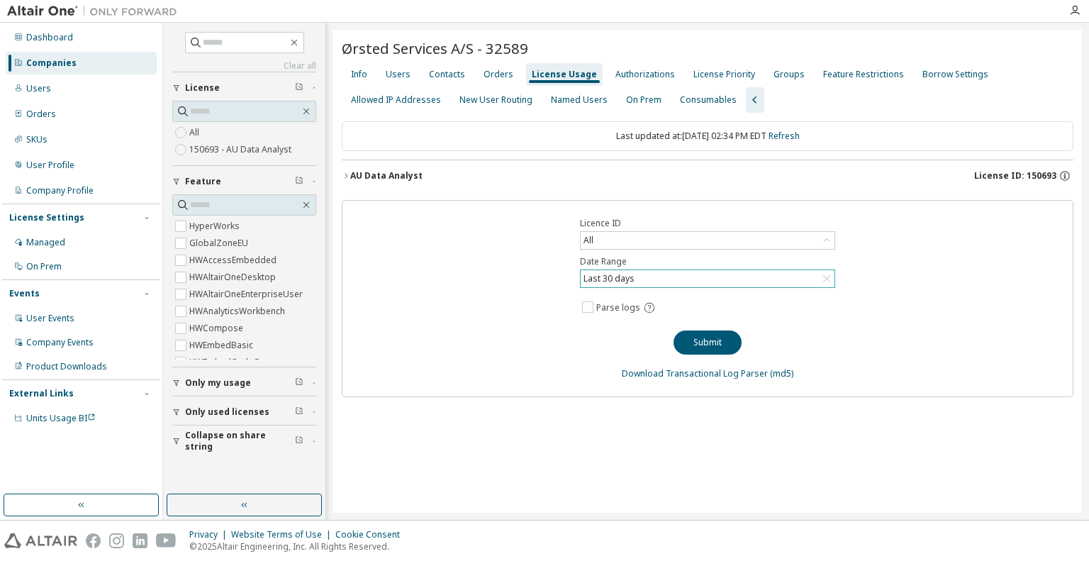
click at [344, 169] on button "AU Data Analyst License ID: 150693" at bounding box center [708, 175] width 732 height 31
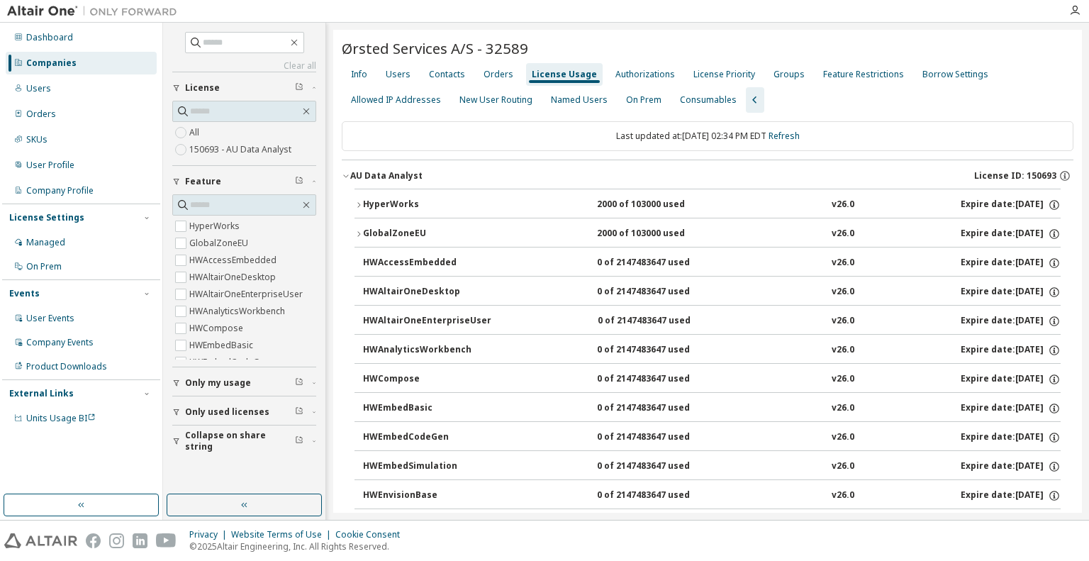
click at [381, 238] on div "GlobalZoneEU" at bounding box center [427, 234] width 128 height 13
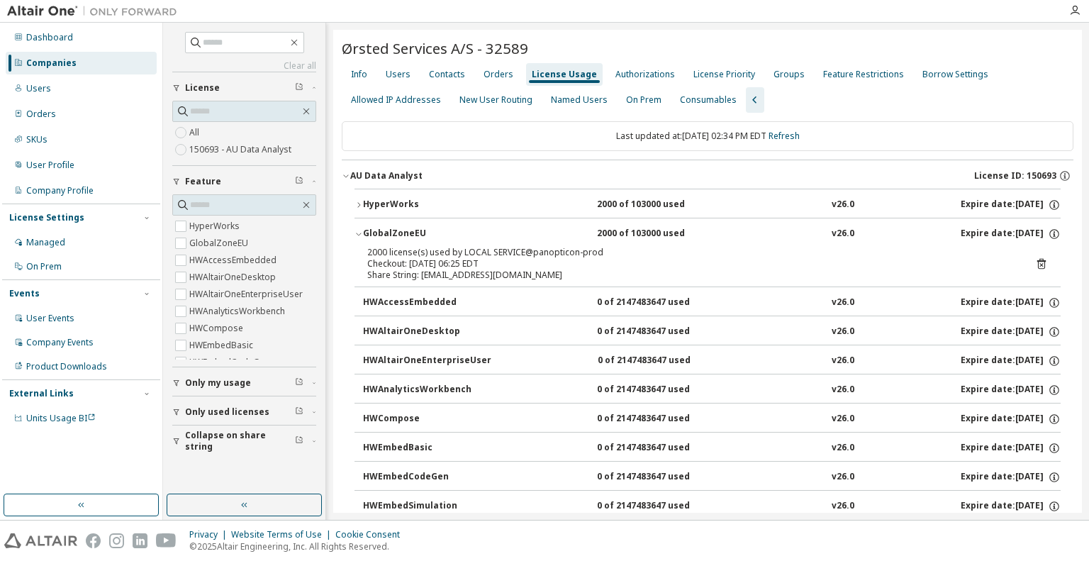
click at [638, 233] on div "2000 of 103000 used" at bounding box center [661, 234] width 128 height 13
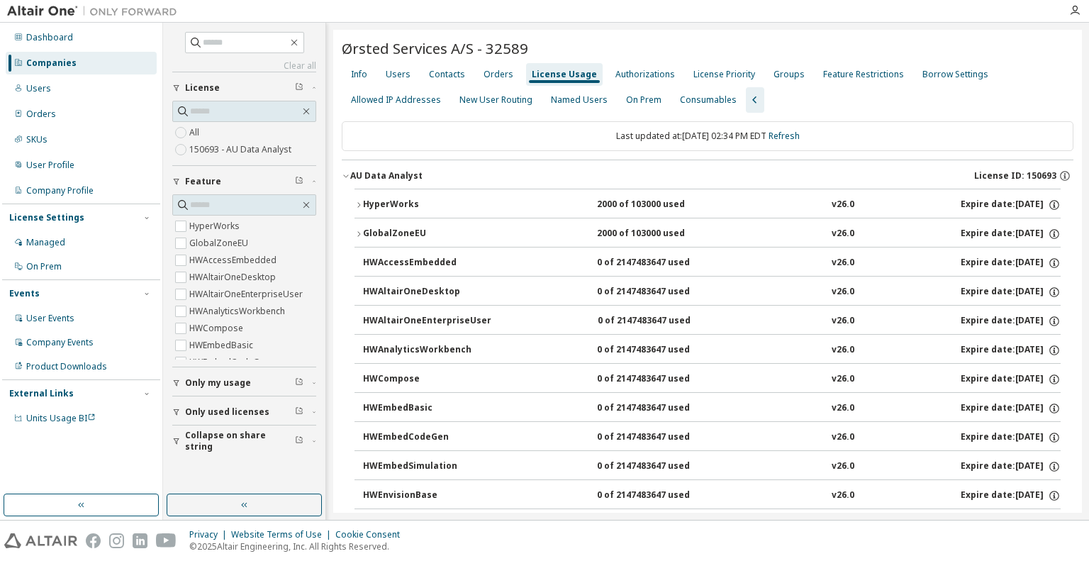
click at [556, 76] on div "License Usage" at bounding box center [564, 74] width 65 height 11
